Goal: Find specific page/section

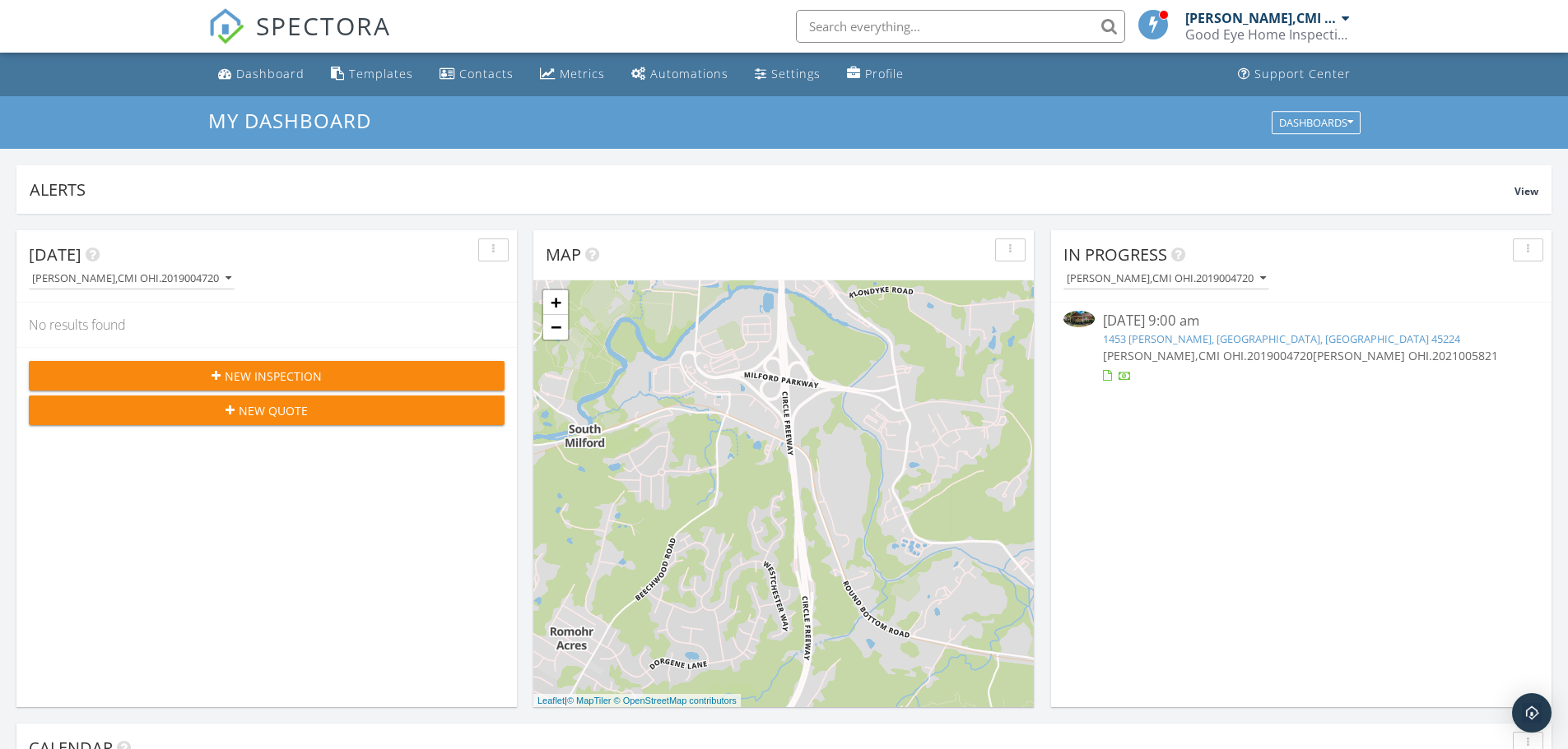
click at [853, 38] on input "text" at bounding box center [961, 26] width 329 height 33
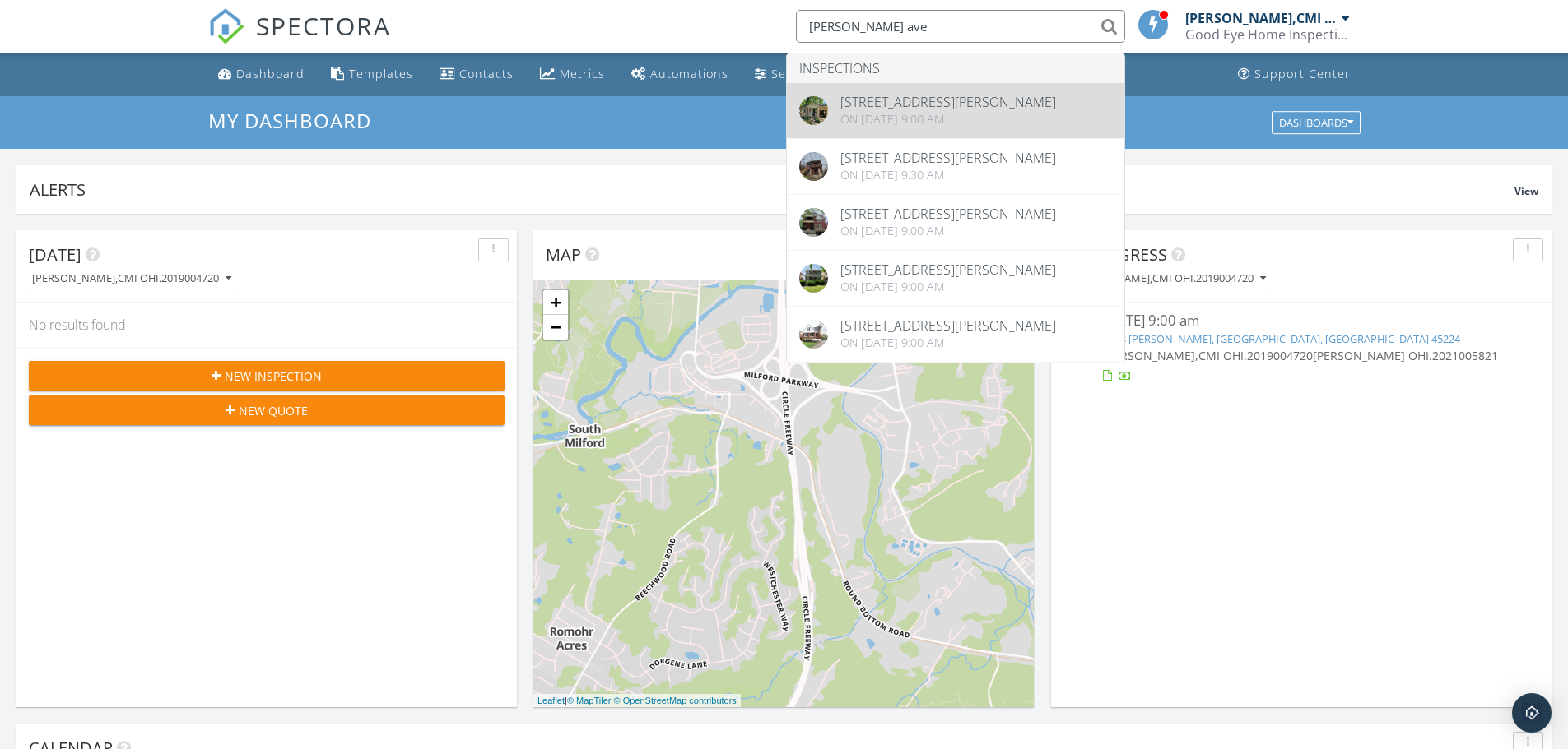
type input "ralph ave"
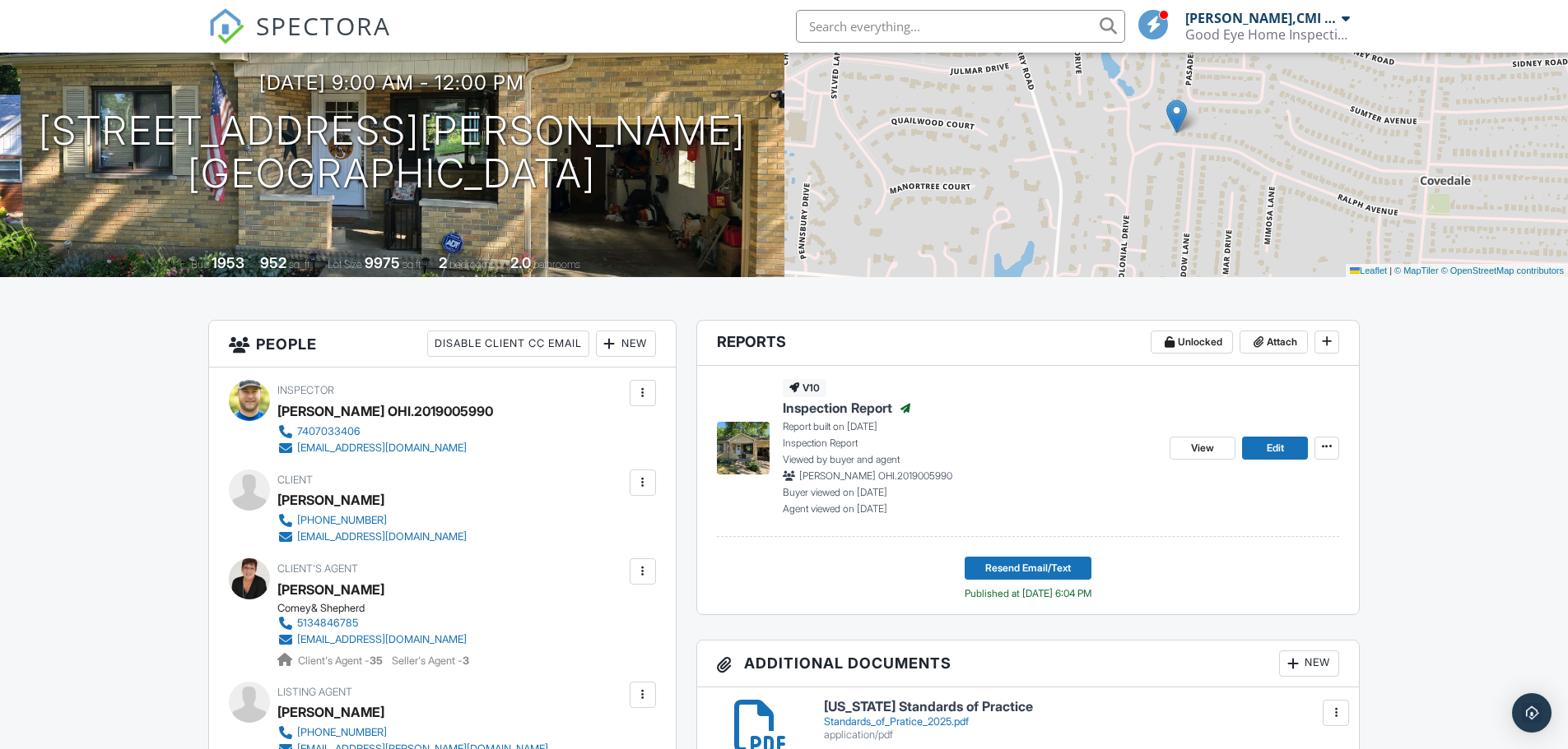
scroll to position [165, 0]
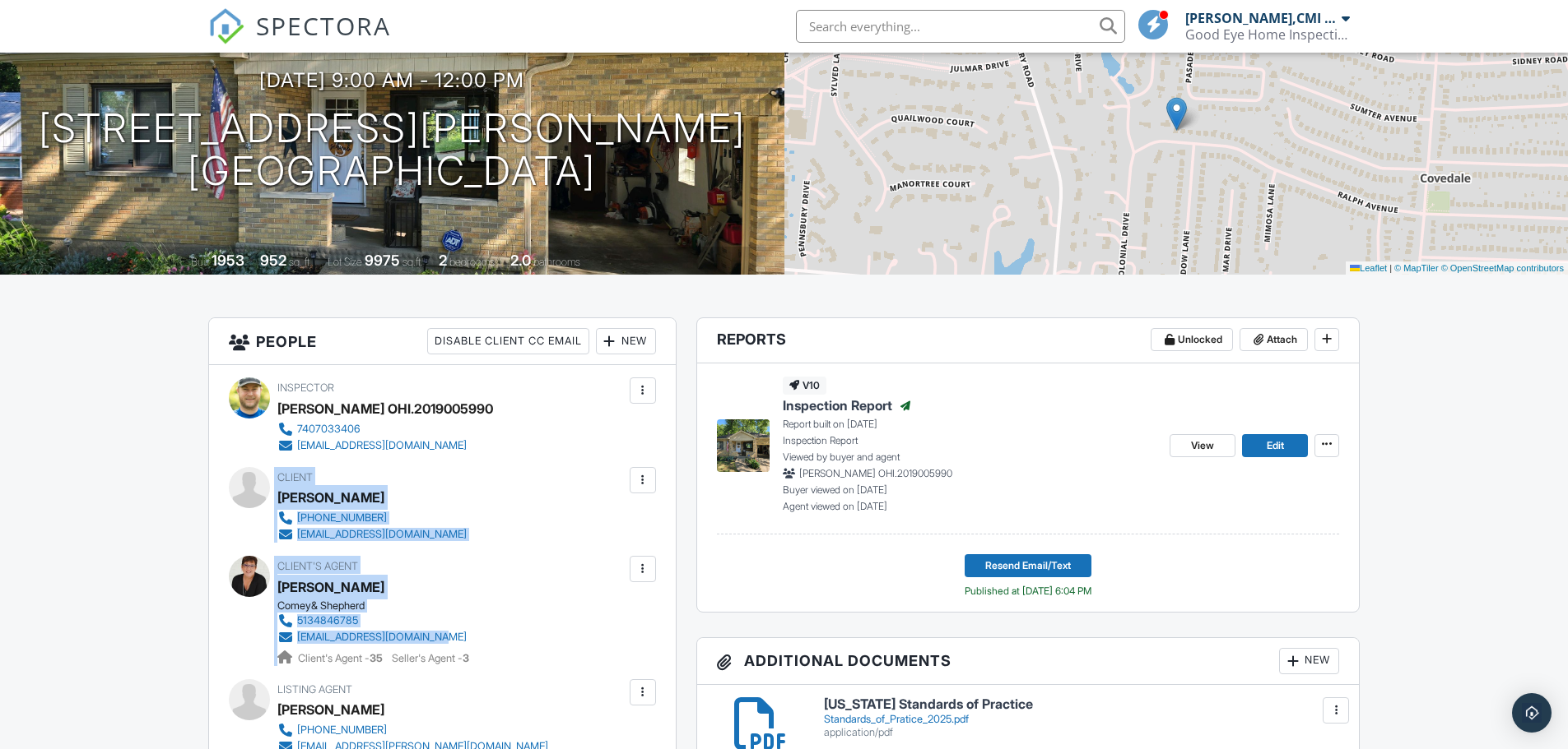
drag, startPoint x: 491, startPoint y: 636, endPoint x: 260, endPoint y: 487, distance: 274.9
click at [260, 487] on div "Inspector [PERSON_NAME] OHI.2019005990 7407033406 [EMAIL_ADDRESS][DOMAIN_NAME] …" at bounding box center [442, 650] width 466 height 570
copy div "Client [PERSON_NAME] [PHONE_NUMBER] [EMAIL_ADDRESS][DOMAIN_NAME] Edit Resend Co…"
